Goal: Transaction & Acquisition: Subscribe to service/newsletter

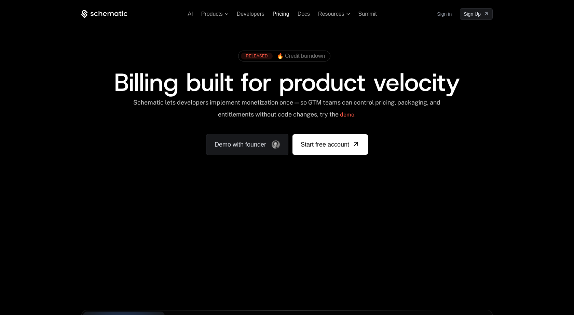
click at [276, 13] on span "Pricing" at bounding box center [281, 14] width 17 height 6
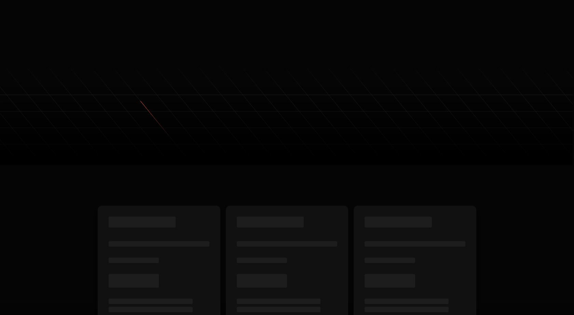
click at [252, 15] on span "Developers" at bounding box center [251, 13] width 28 height 6
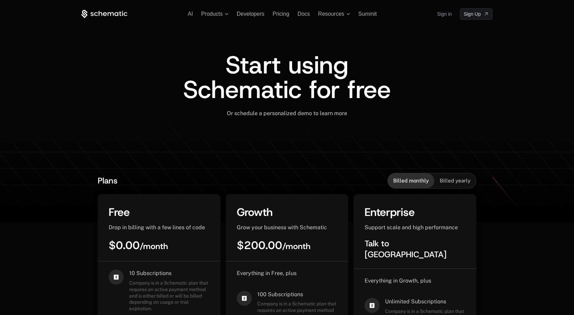
scroll to position [162, 0]
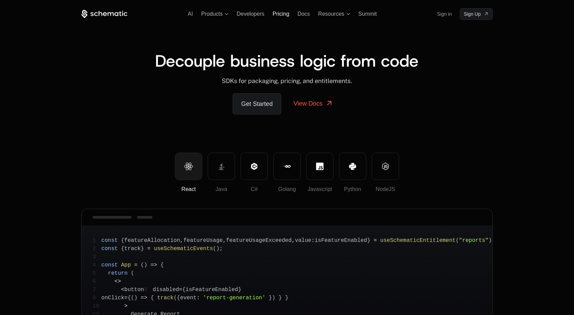
click at [277, 14] on span "Pricing" at bounding box center [281, 14] width 17 height 6
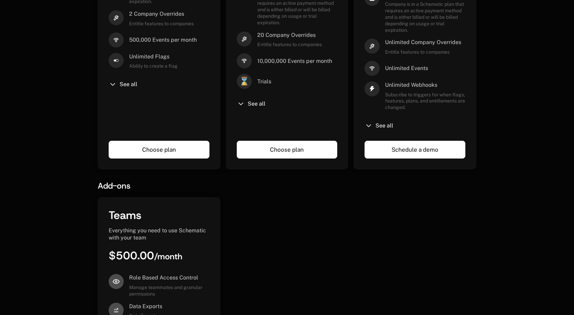
scroll to position [345, 0]
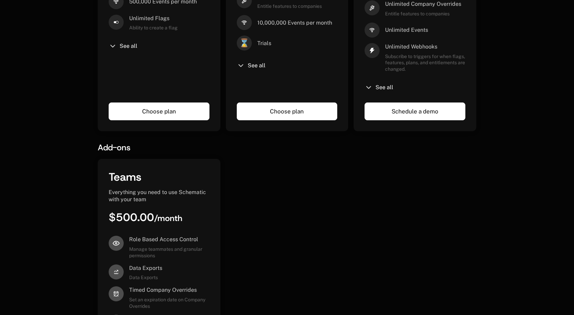
click at [292, 102] on link "Choose plan" at bounding box center [287, 111] width 101 height 18
